Goal: Check status

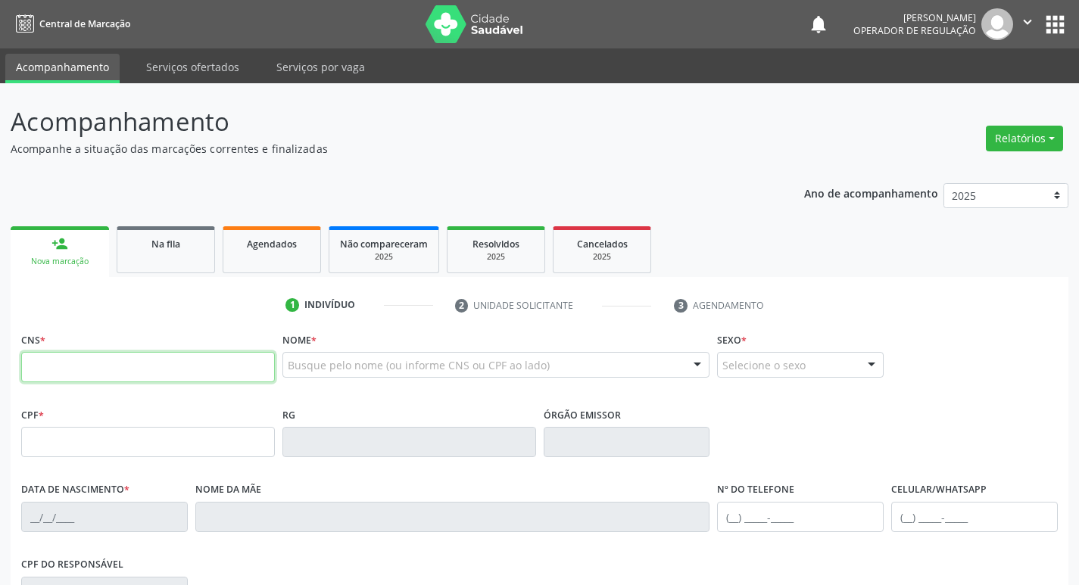
paste input "704 2012 1898 2581"
type input "704 2012 1898 2581"
type input "872.447.724-91"
type input "[DATE]"
type input "[PERSON_NAME]"
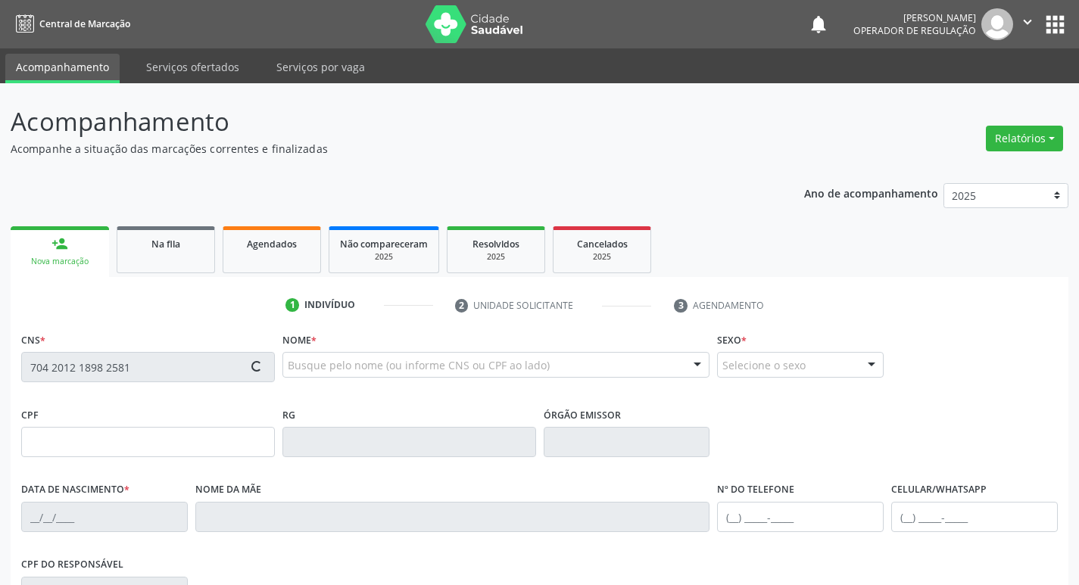
type input "[PHONE_NUMBER]"
type input "S/N"
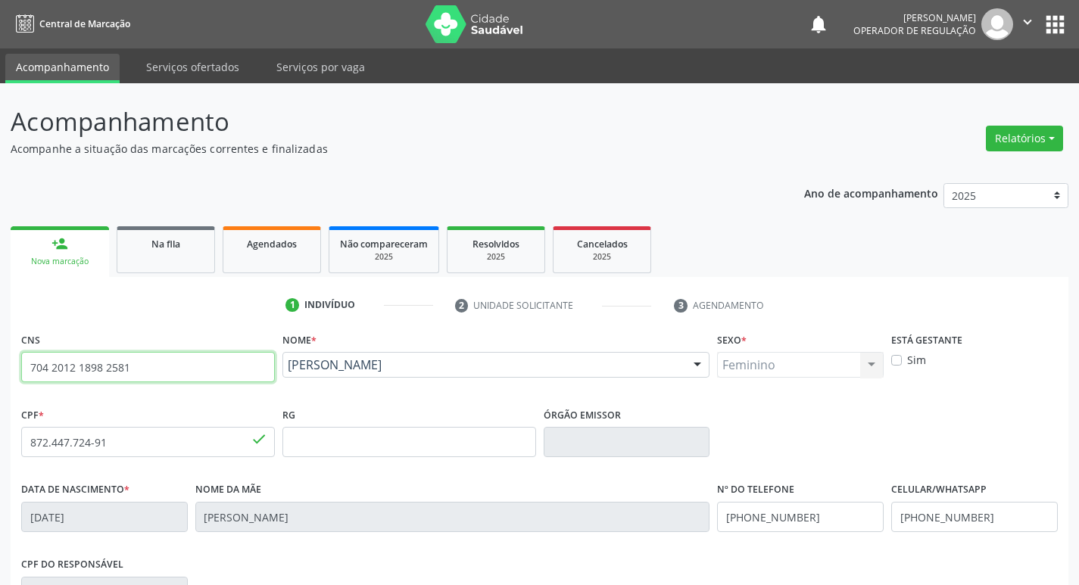
click at [137, 374] on input "704 2012 1898 2581" at bounding box center [148, 367] width 254 height 30
click at [196, 241] on div "Na fila" at bounding box center [166, 243] width 76 height 16
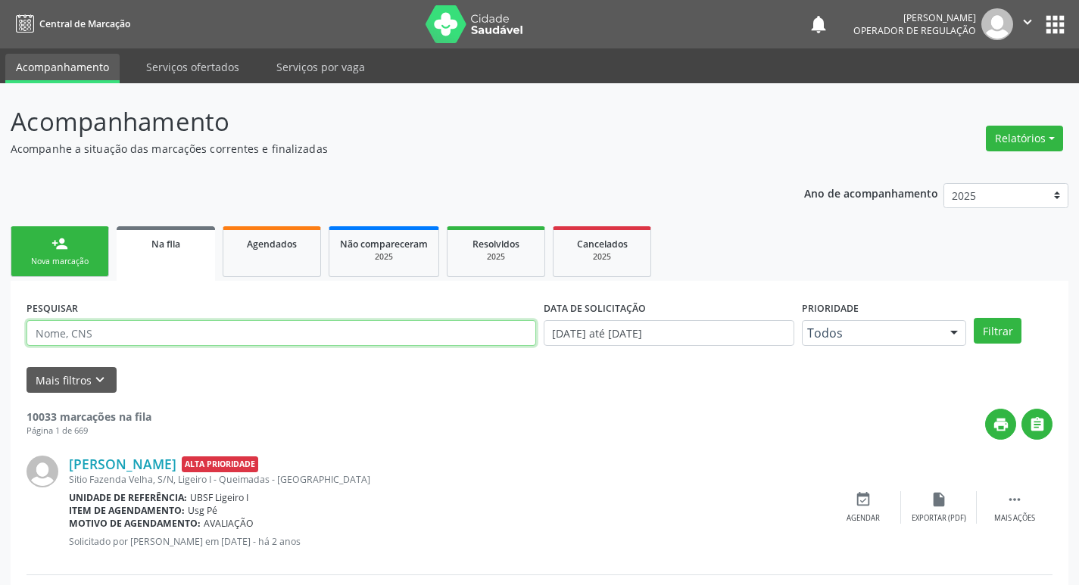
click at [173, 331] on input "text" at bounding box center [281, 333] width 510 height 26
paste input "704 2012 1898 2581"
type input "704 2012 1898 2581"
click at [974, 318] on button "Filtrar" at bounding box center [998, 331] width 48 height 26
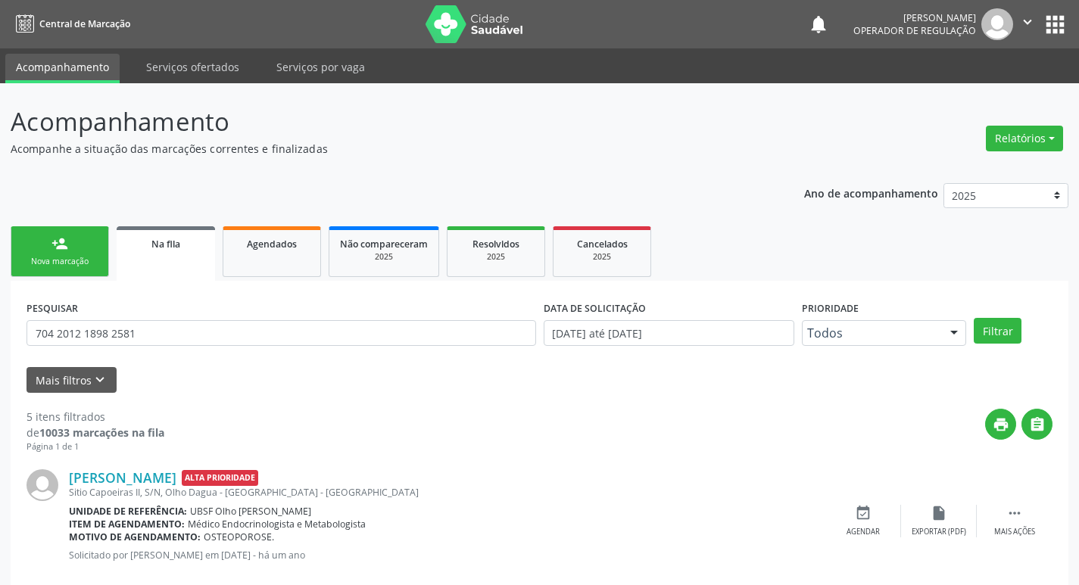
click at [1054, 15] on button "apps" at bounding box center [1055, 24] width 26 height 26
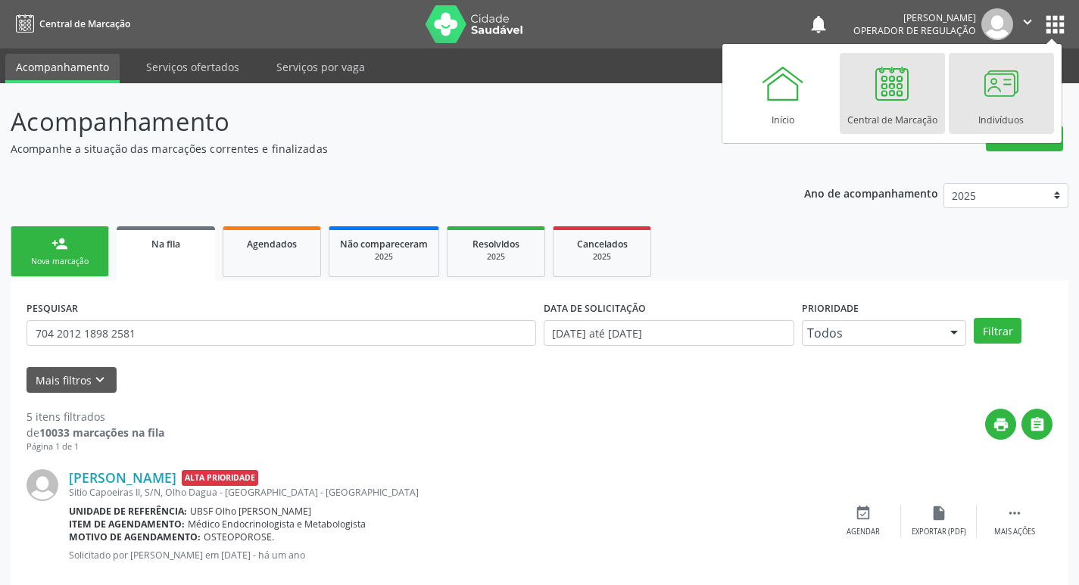
click at [1005, 105] on div at bounding box center [1000, 83] width 45 height 45
